Goal: Find specific page/section: Find specific page/section

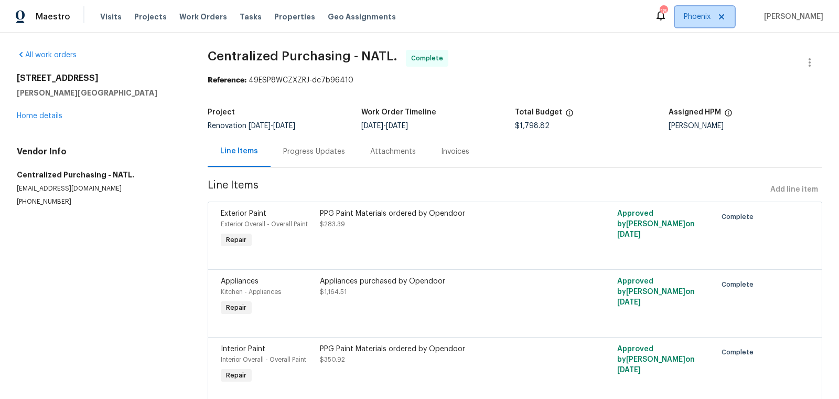
click at [725, 16] on icon at bounding box center [721, 16] width 5 height 5
click at [726, 17] on icon at bounding box center [722, 17] width 8 height 8
click at [705, 16] on span "[US_STATE] Other" at bounding box center [680, 17] width 62 height 10
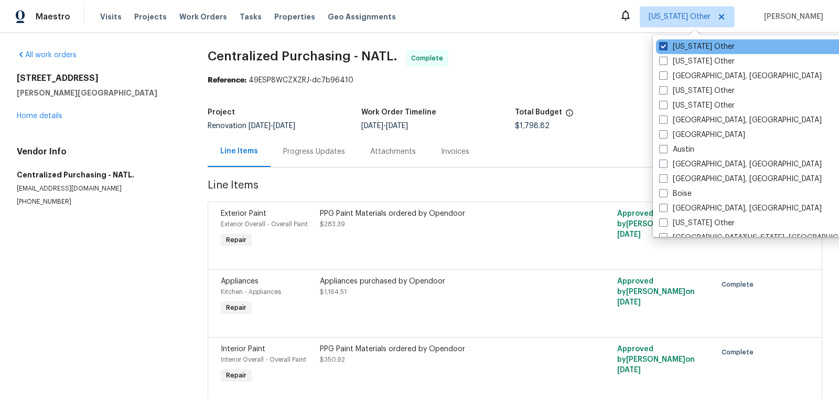
click at [665, 44] on span at bounding box center [664, 46] width 8 height 8
click at [665, 44] on input "[US_STATE] Other" at bounding box center [663, 44] width 7 height 7
checkbox input "true"
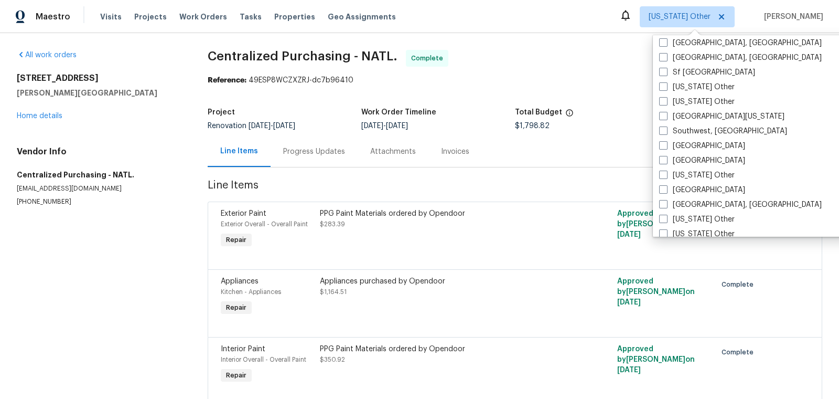
scroll to position [1583, 0]
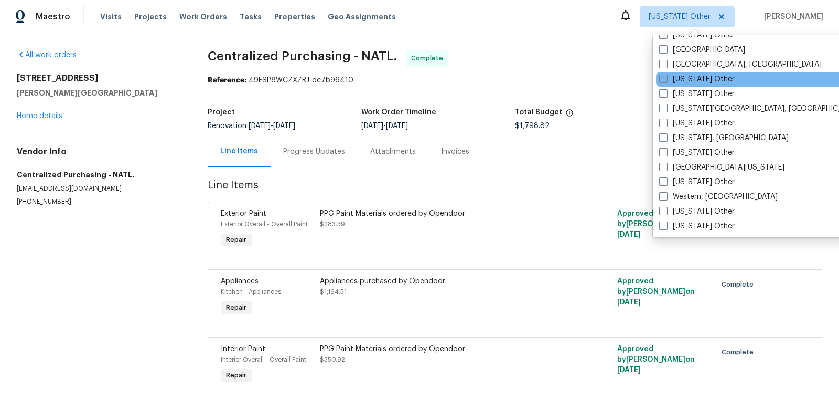
click at [660, 78] on span at bounding box center [664, 79] width 8 height 8
click at [660, 78] on input "[US_STATE] Other" at bounding box center [663, 77] width 7 height 7
checkbox input "true"
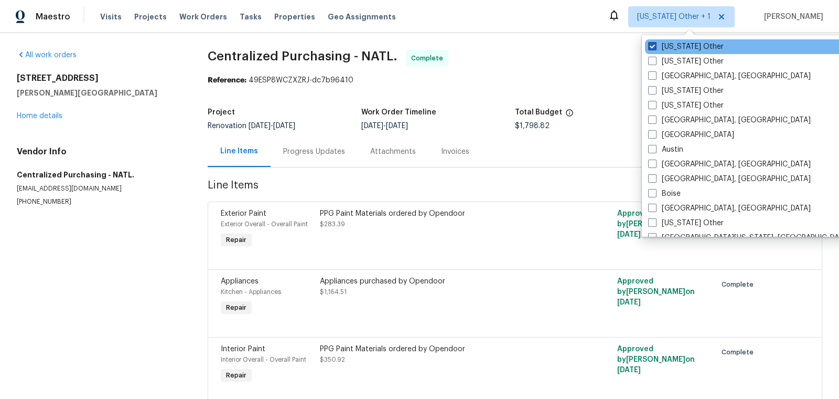
click at [651, 45] on span at bounding box center [652, 46] width 8 height 8
click at [651, 45] on input "[US_STATE] Other" at bounding box center [651, 44] width 7 height 7
checkbox input "false"
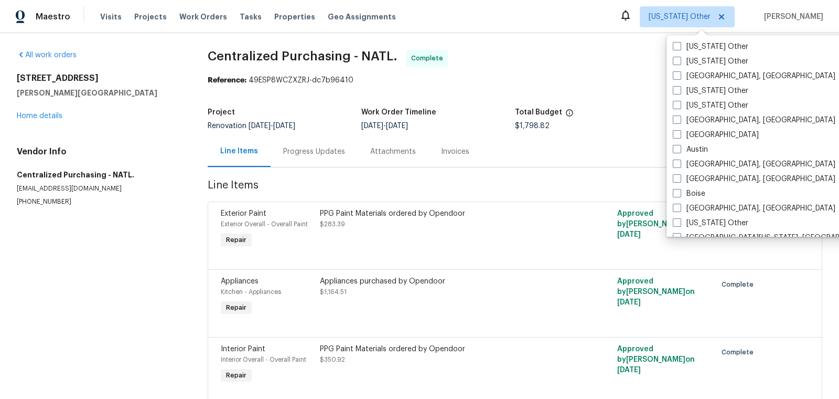
click at [587, 89] on section "Centralized Purchasing - NATL. Complete Reference: 49ESP8WCZXZRJ-dc7b96410 Proj…" at bounding box center [515, 234] width 615 height 368
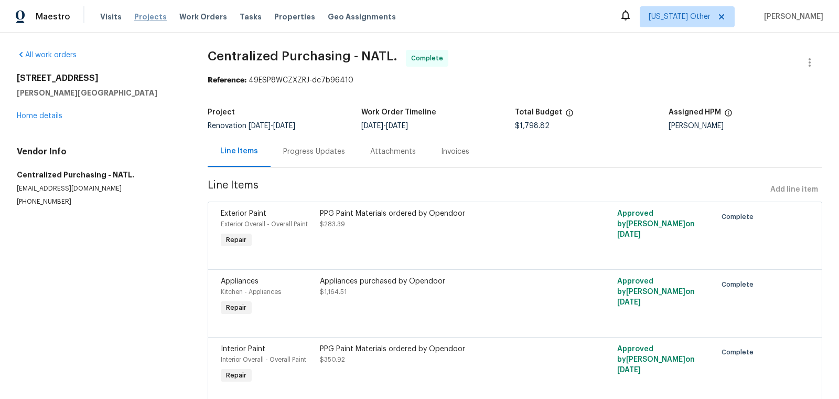
click at [146, 19] on span "Projects" at bounding box center [150, 17] width 33 height 10
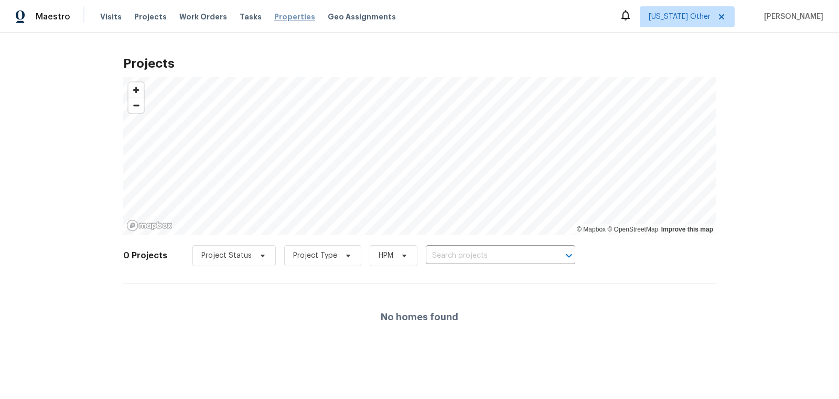
click at [284, 18] on span "Properties" at bounding box center [294, 17] width 41 height 10
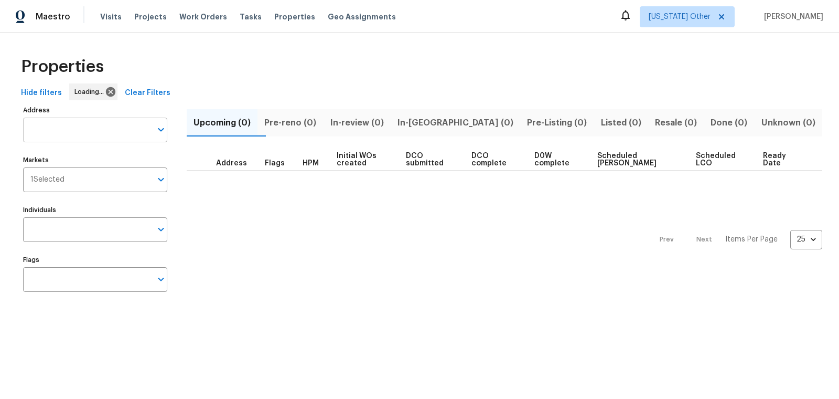
click at [68, 130] on input "Address" at bounding box center [87, 130] width 129 height 25
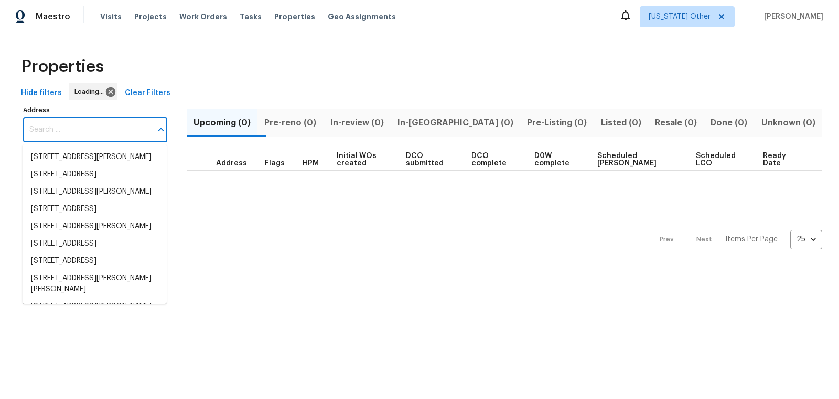
paste input "[STREET_ADDRESS]"
type input "[STREET_ADDRESS]"
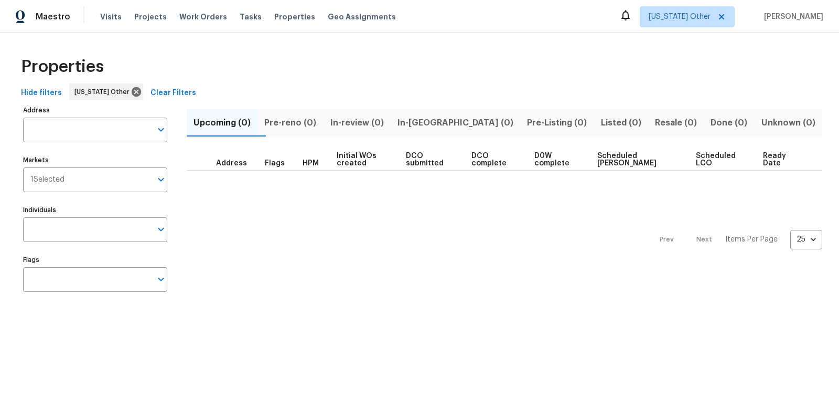
click at [68, 130] on input "Address" at bounding box center [87, 130] width 129 height 25
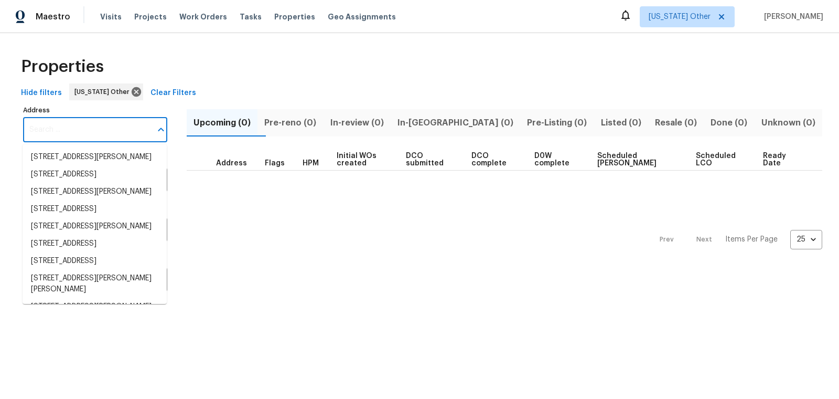
paste input "[STREET_ADDRESS]"
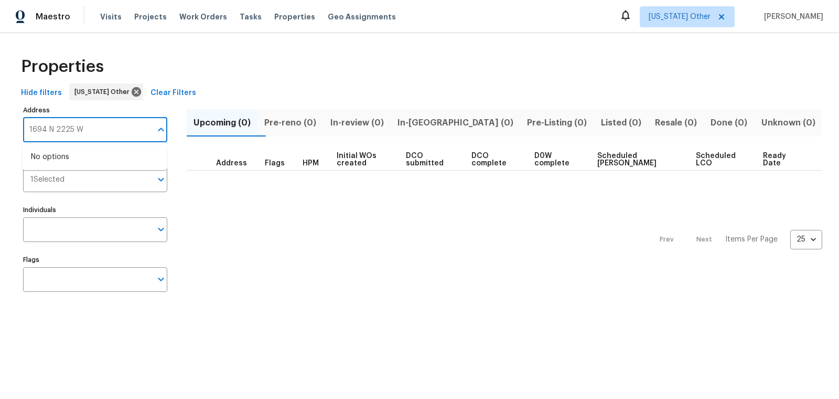
scroll to position [0, 0]
type input "1694"
click at [101, 190] on li "1694 [GEOGRAPHIC_DATA][STREET_ADDRESS]" at bounding box center [95, 180] width 144 height 28
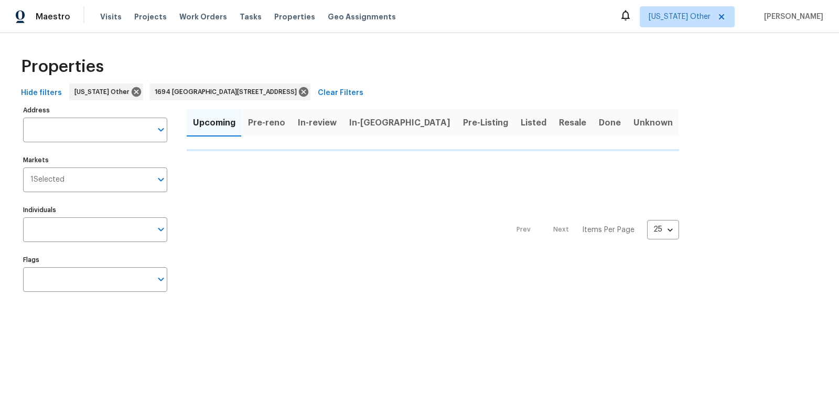
type input "1694 [GEOGRAPHIC_DATA][STREET_ADDRESS]"
